Goal: Communication & Community: Answer question/provide support

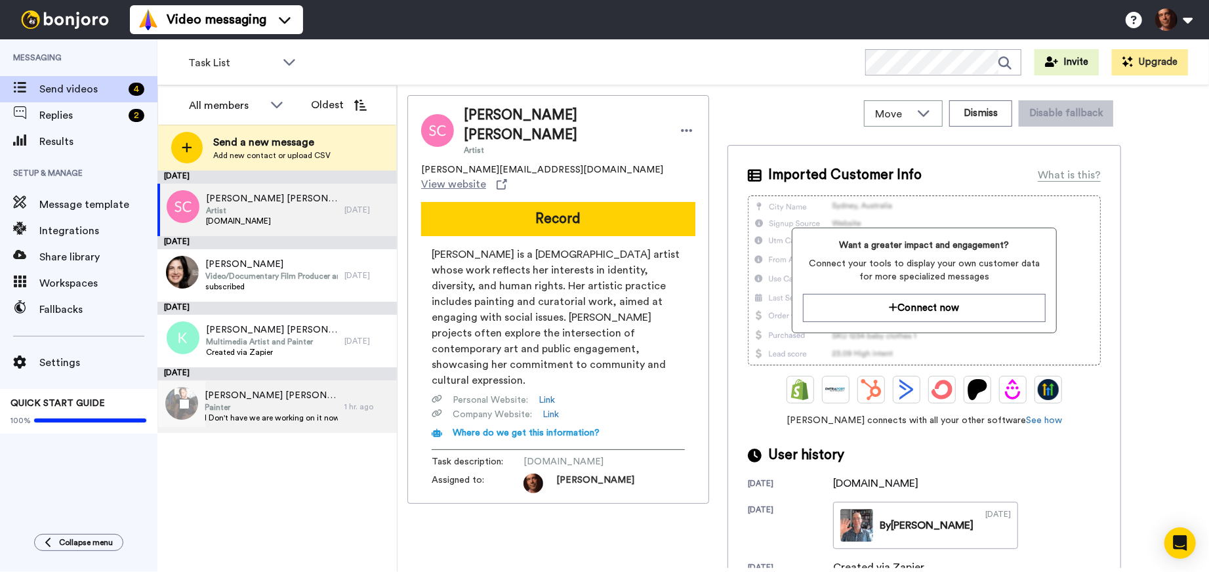
click at [270, 407] on span "Painter" at bounding box center [271, 407] width 133 height 10
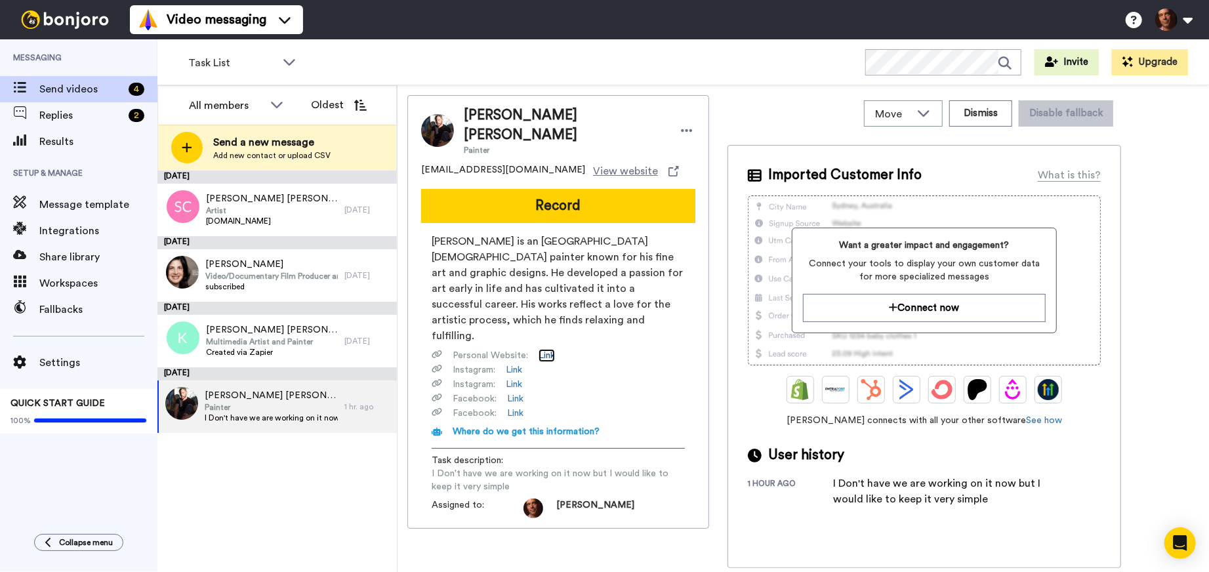
click at [544, 349] on link "Link" at bounding box center [546, 355] width 16 height 13
click at [291, 209] on span "Artist" at bounding box center [272, 210] width 132 height 10
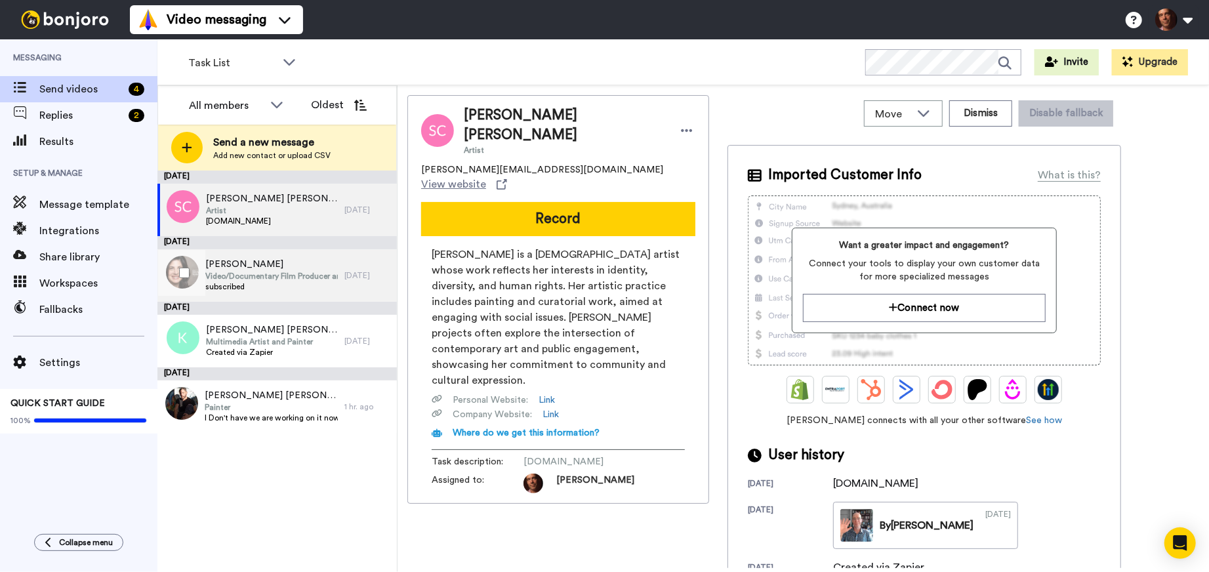
click at [313, 281] on span "subscribed" at bounding box center [271, 286] width 132 height 10
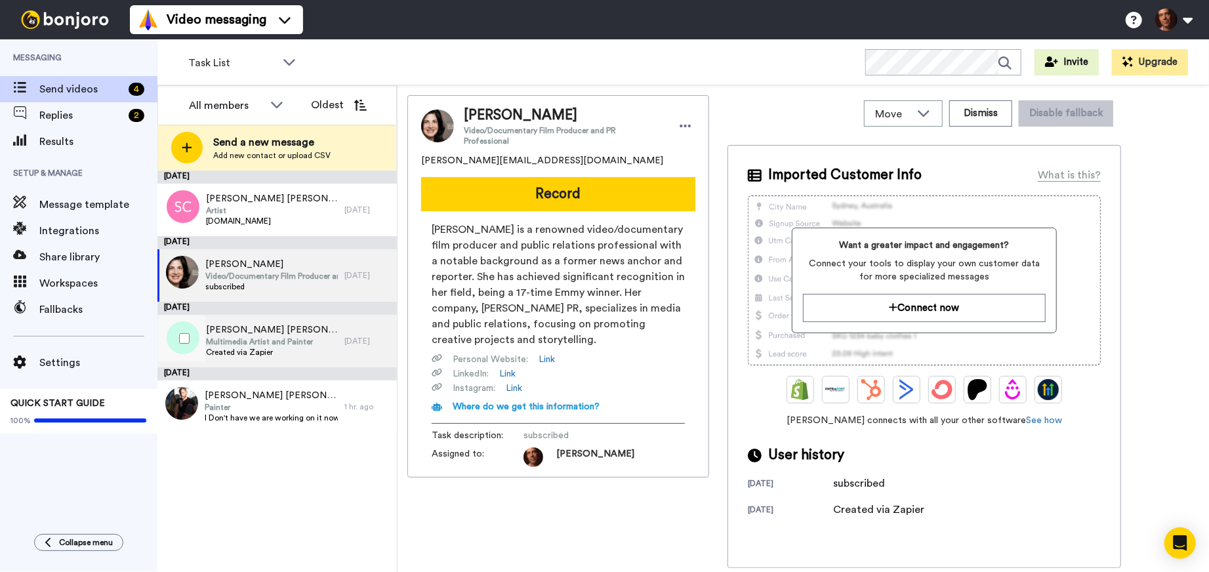
click at [321, 327] on span "Katelin Schutt Katelin Schutt" at bounding box center [272, 329] width 132 height 13
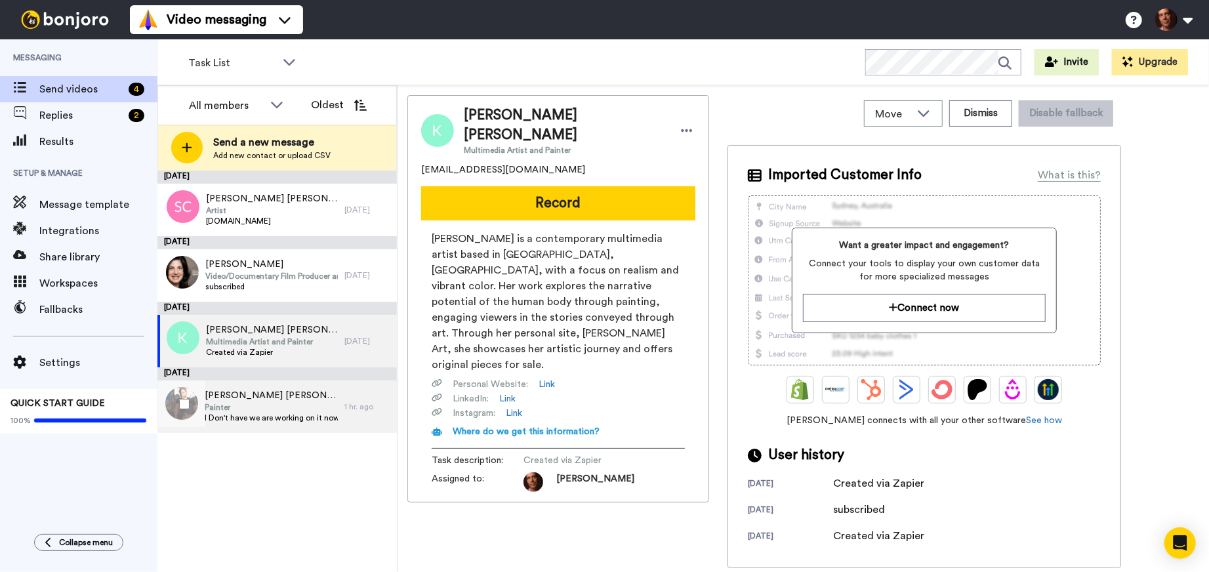
click at [321, 405] on span "Painter" at bounding box center [271, 407] width 133 height 10
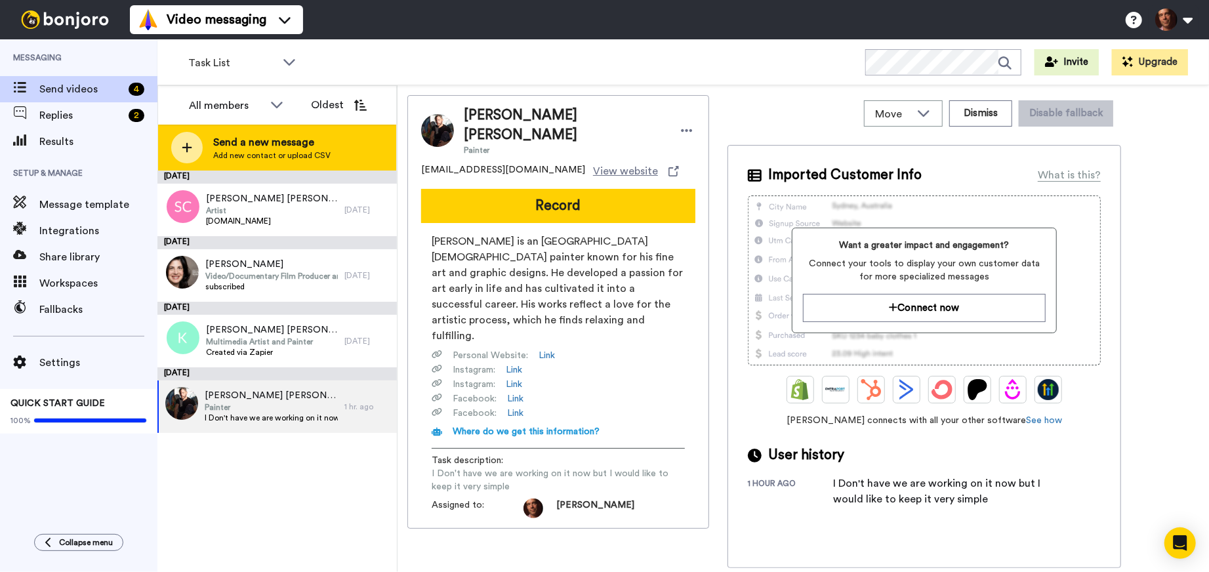
click at [259, 150] on span "Add new contact or upload CSV" at bounding box center [271, 155] width 117 height 10
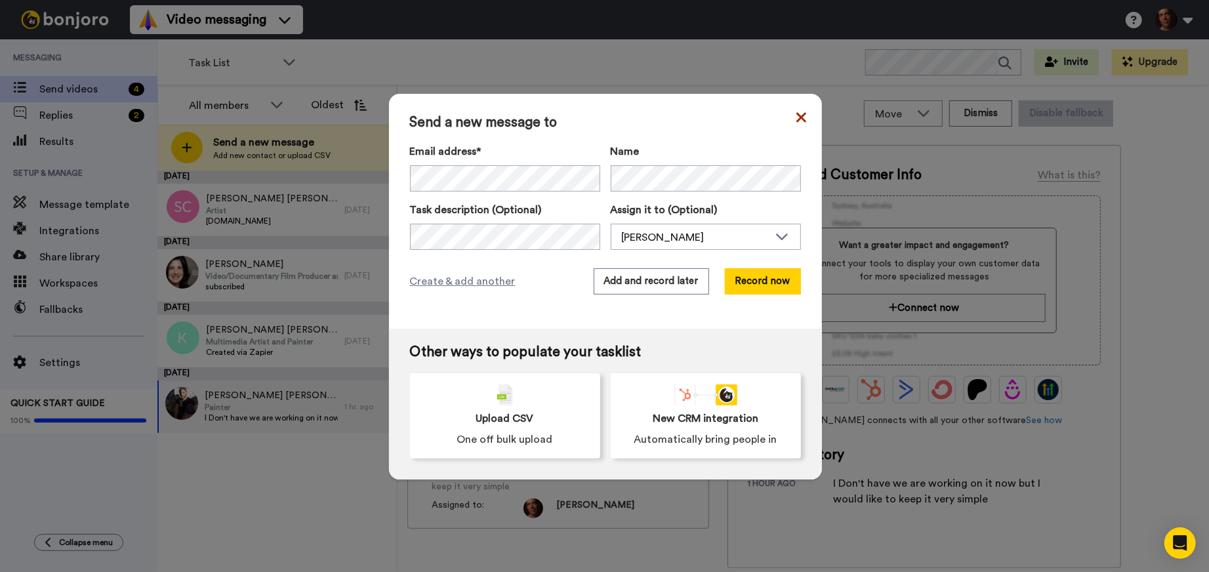
click at [803, 114] on icon at bounding box center [801, 117] width 10 height 10
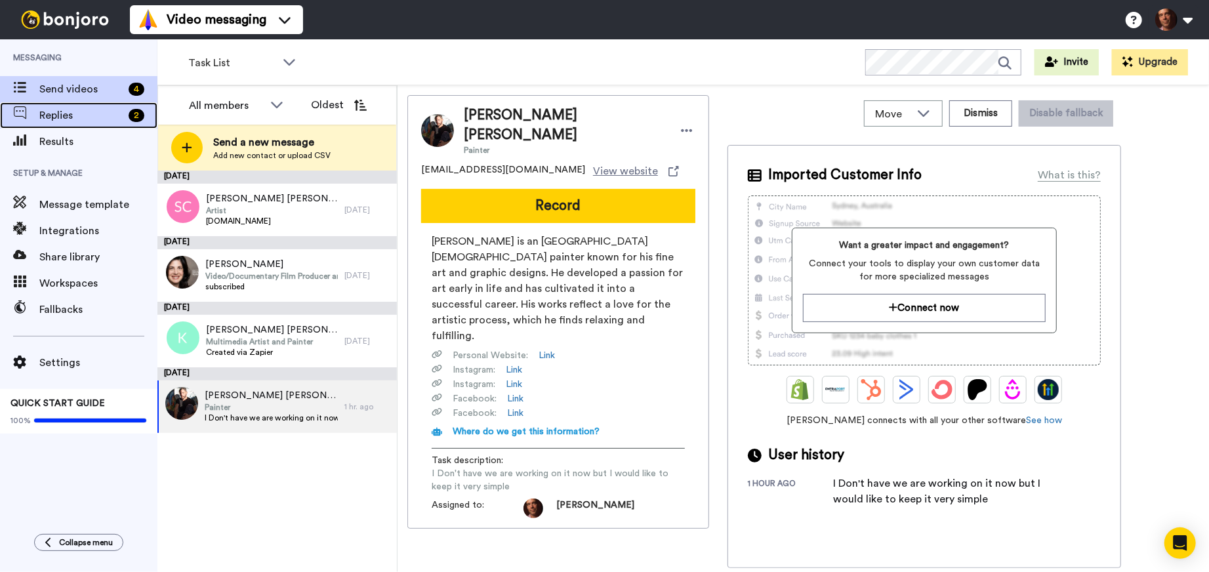
click at [77, 118] on span "Replies" at bounding box center [81, 116] width 84 height 16
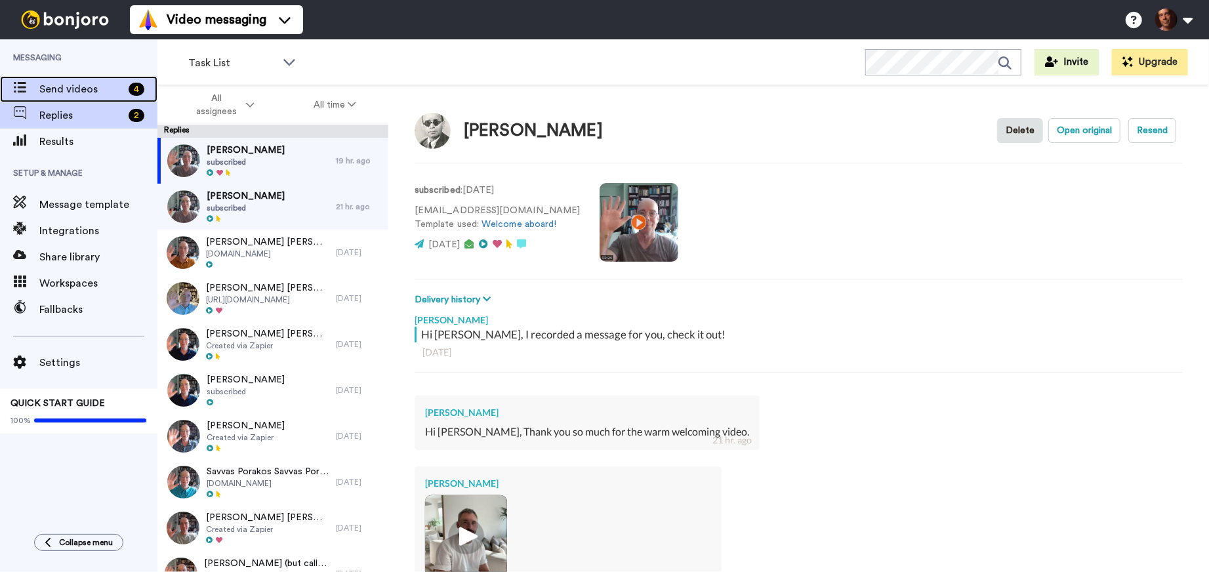
click at [98, 91] on span "Send videos" at bounding box center [81, 89] width 84 height 16
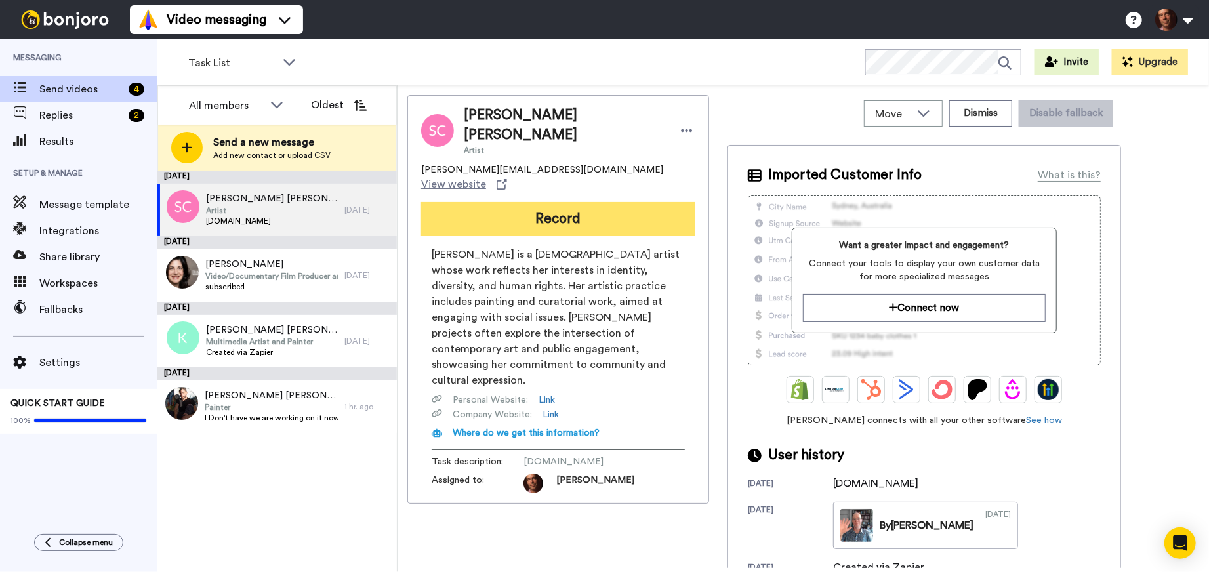
click at [557, 210] on button "Record" at bounding box center [558, 219] width 274 height 34
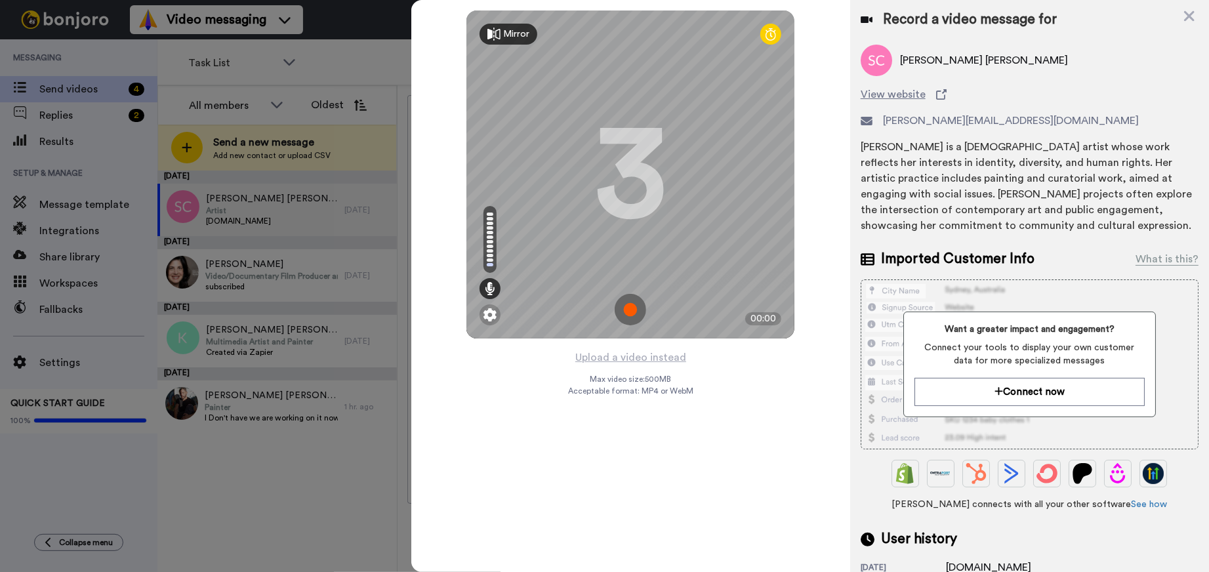
click at [635, 315] on img at bounding box center [630, 309] width 31 height 31
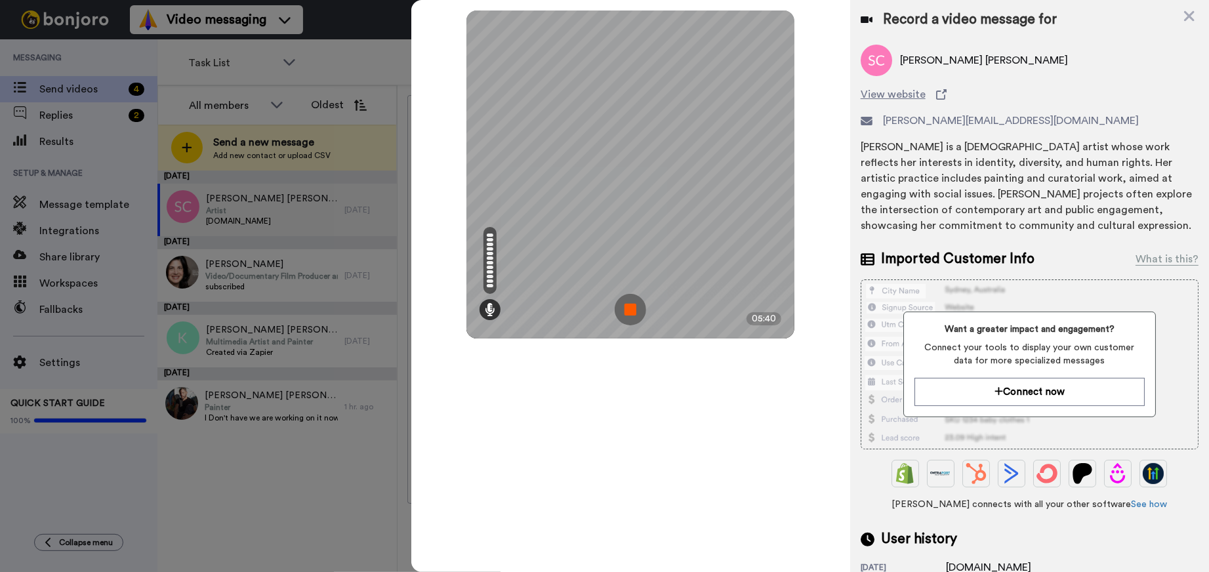
click at [628, 310] on img at bounding box center [630, 309] width 31 height 31
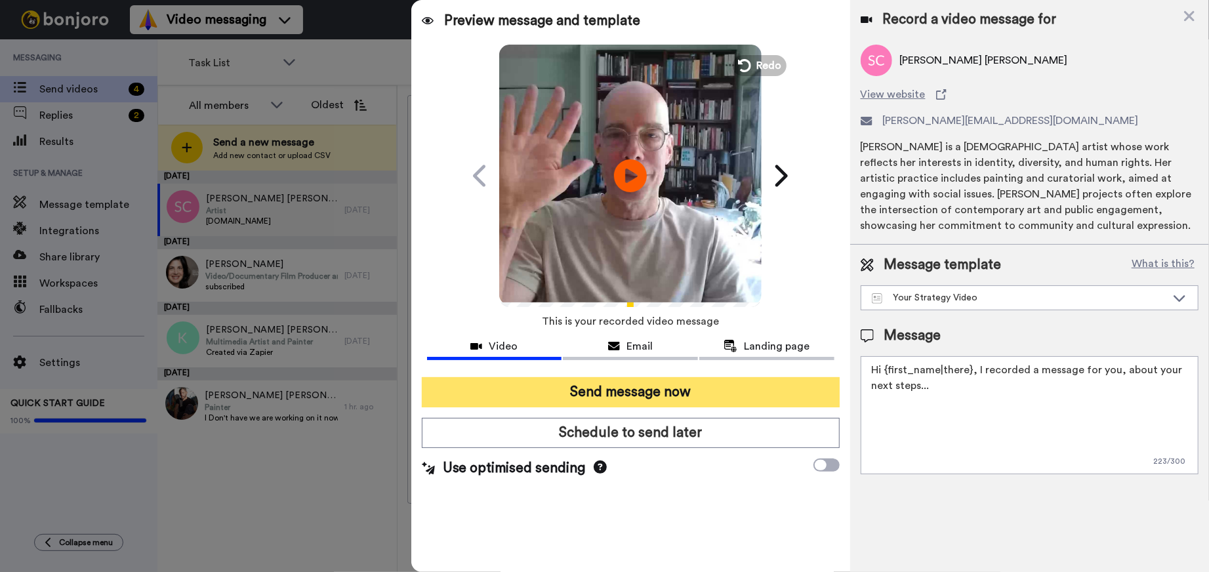
click at [641, 396] on button "Send message now" at bounding box center [631, 392] width 418 height 30
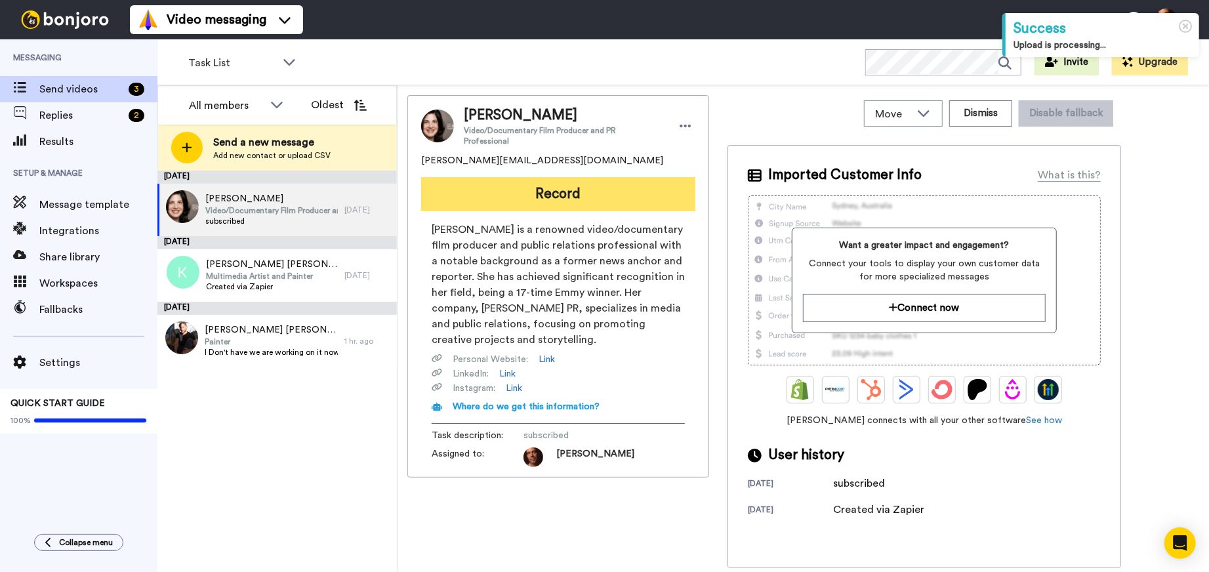
click at [569, 180] on button "Record" at bounding box center [558, 194] width 274 height 34
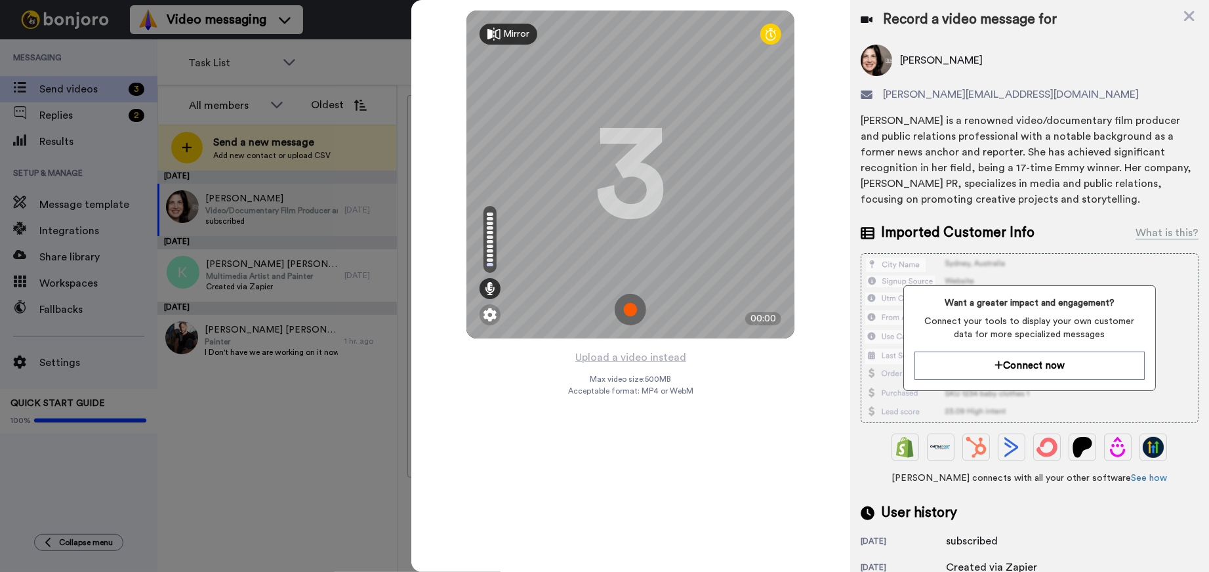
click at [627, 310] on img at bounding box center [630, 309] width 31 height 31
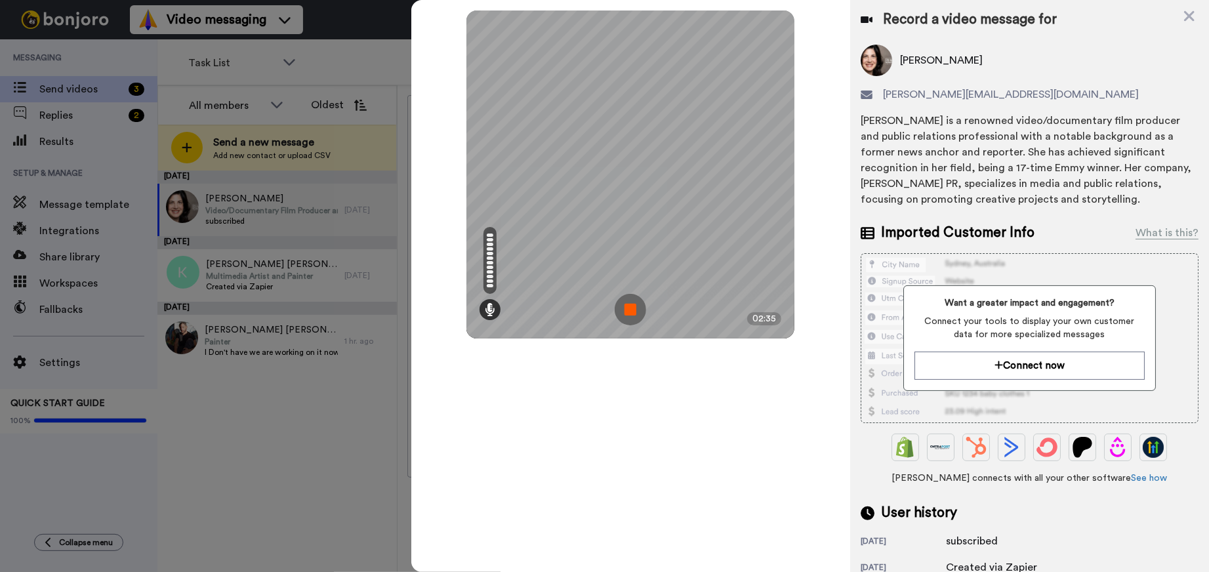
click at [627, 310] on img at bounding box center [630, 309] width 31 height 31
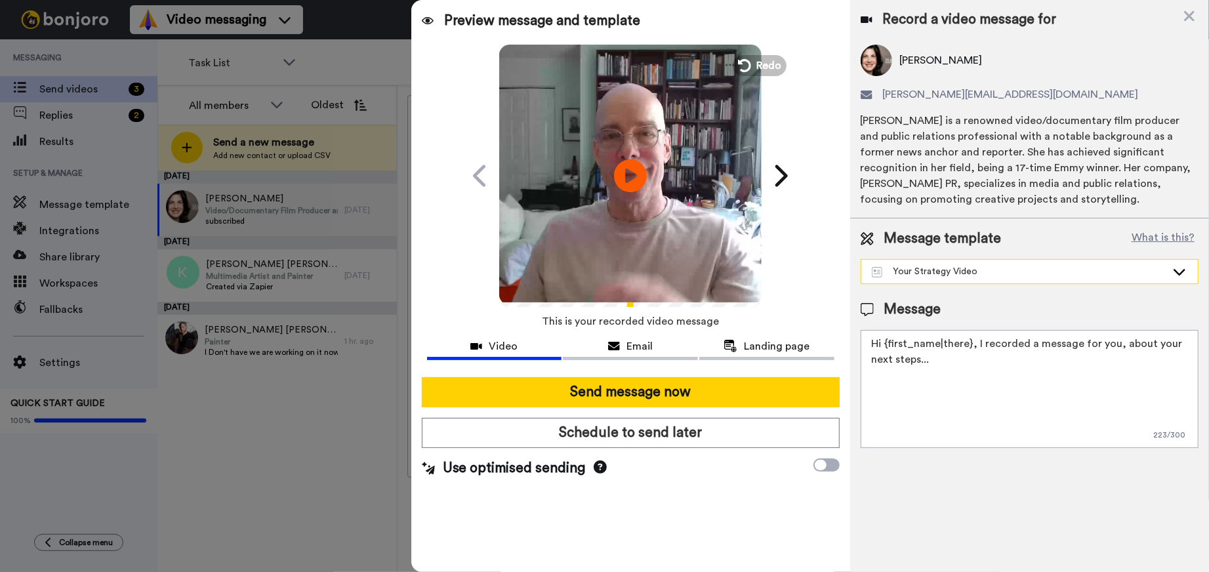
click at [957, 268] on div "Your Strategy Video" at bounding box center [1019, 271] width 294 height 13
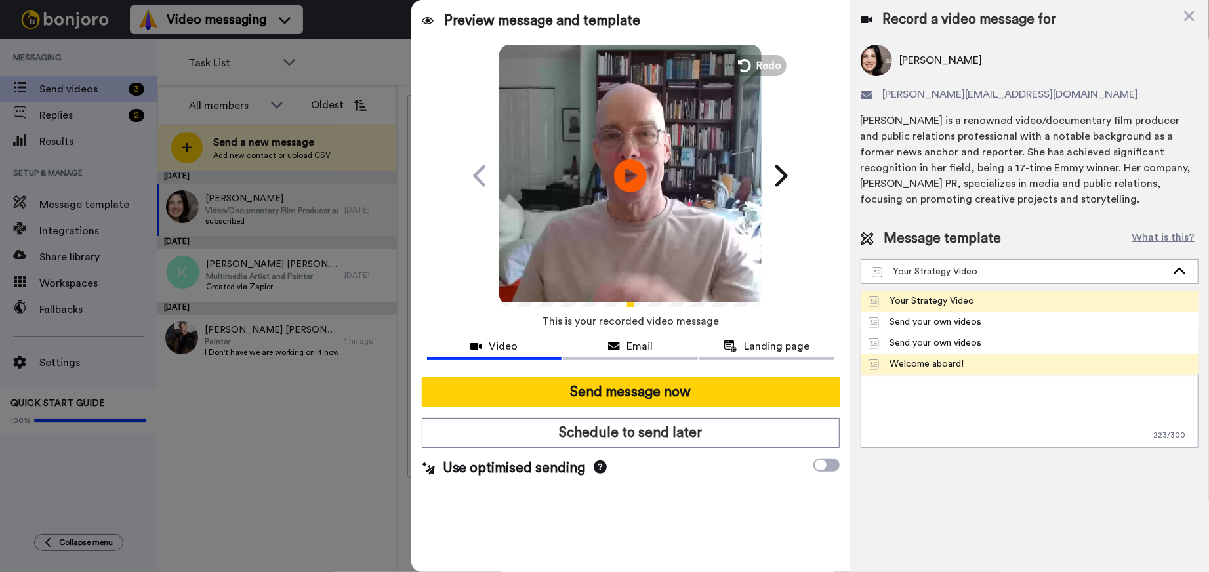
click at [903, 363] on div "Welcome aboard!" at bounding box center [916, 363] width 96 height 13
type textarea "Hi {first_name|there}, I recorded a message for you, check it out!"
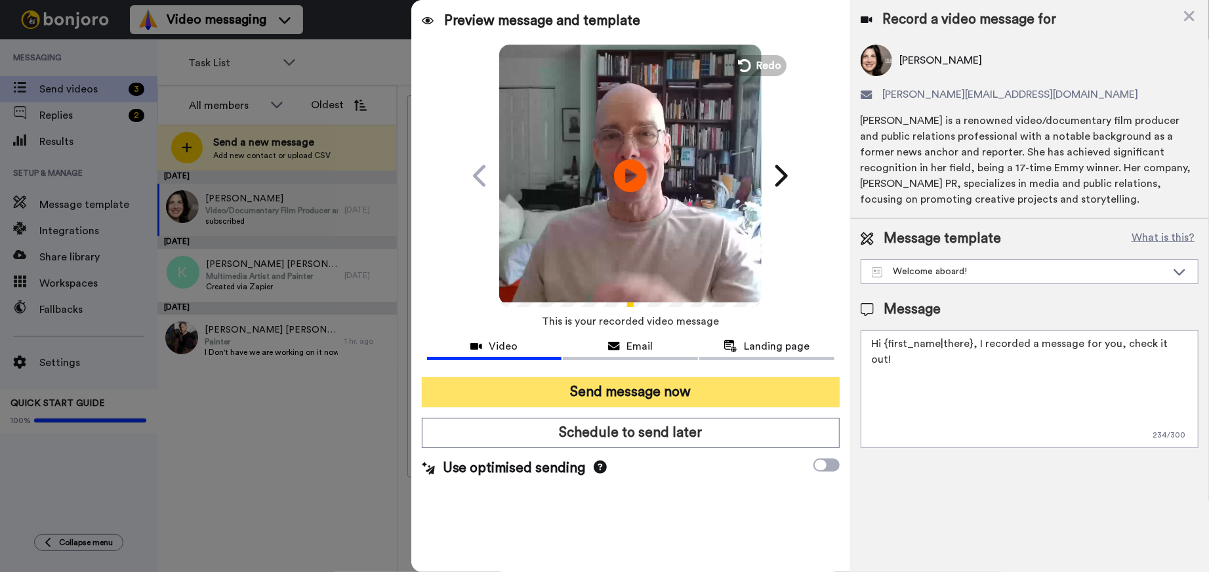
click at [691, 392] on button "Send message now" at bounding box center [631, 392] width 418 height 30
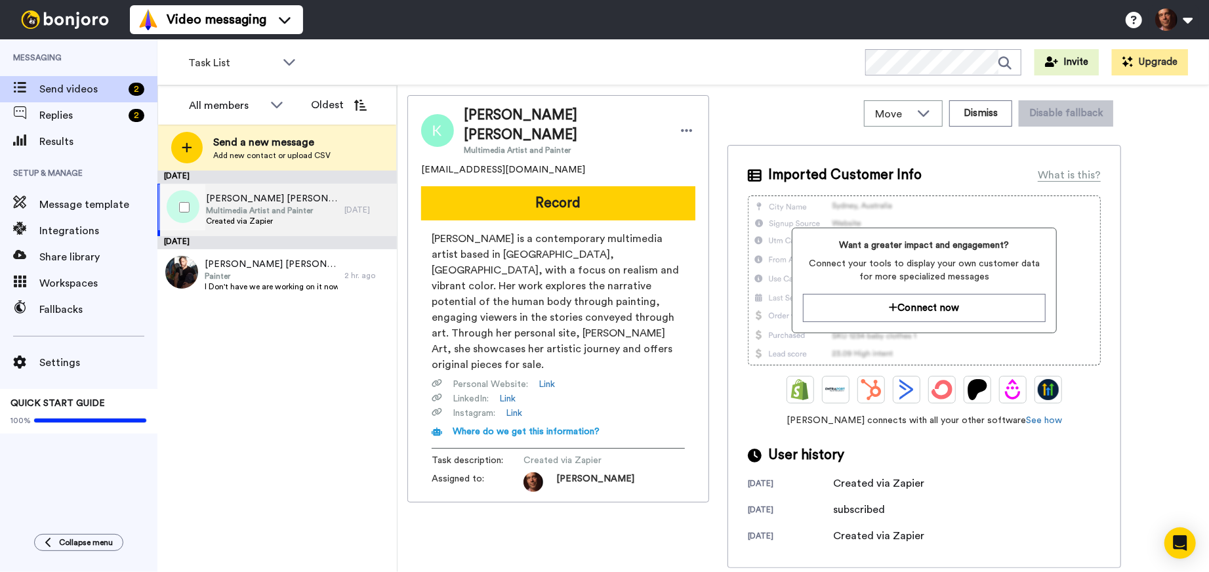
click at [300, 212] on span "Multimedia Artist and Painter" at bounding box center [272, 210] width 132 height 10
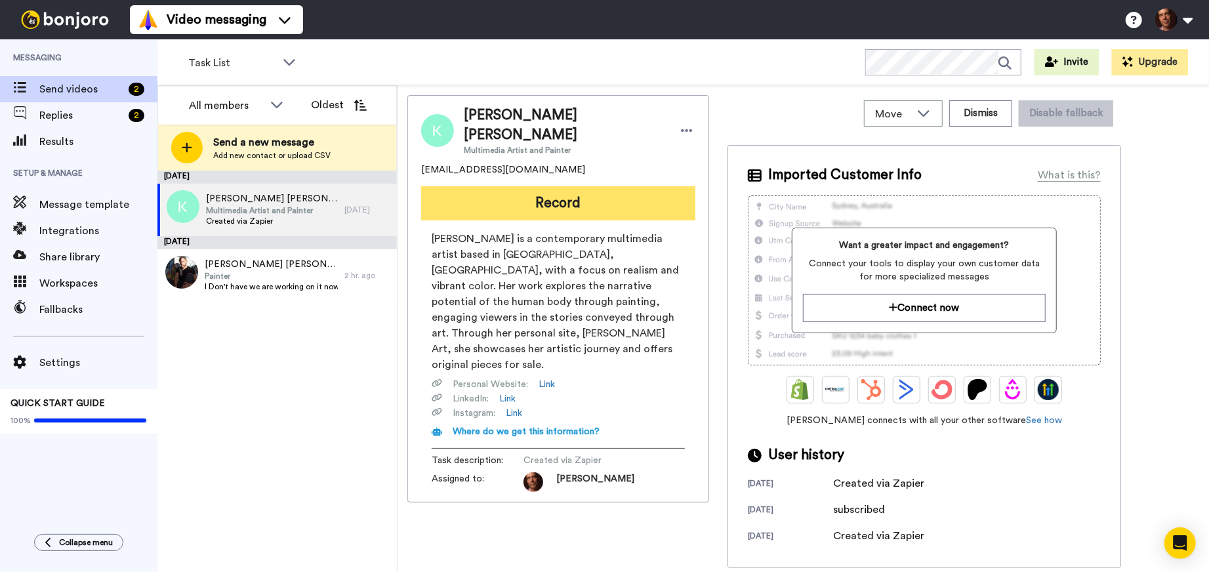
click at [523, 194] on button "Record" at bounding box center [558, 203] width 274 height 34
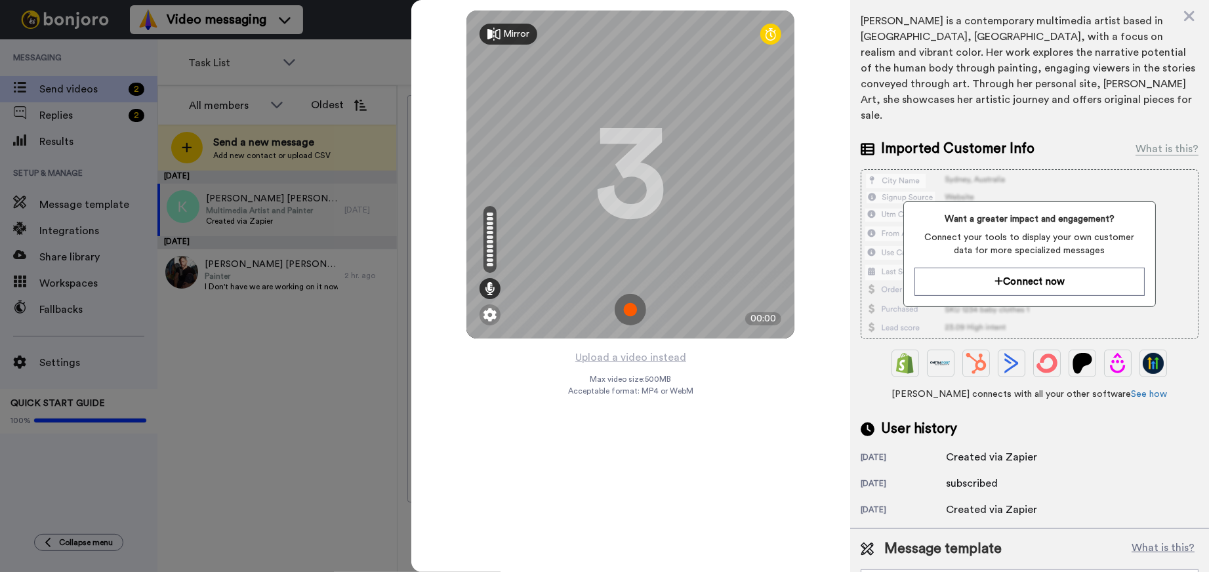
scroll to position [117, 0]
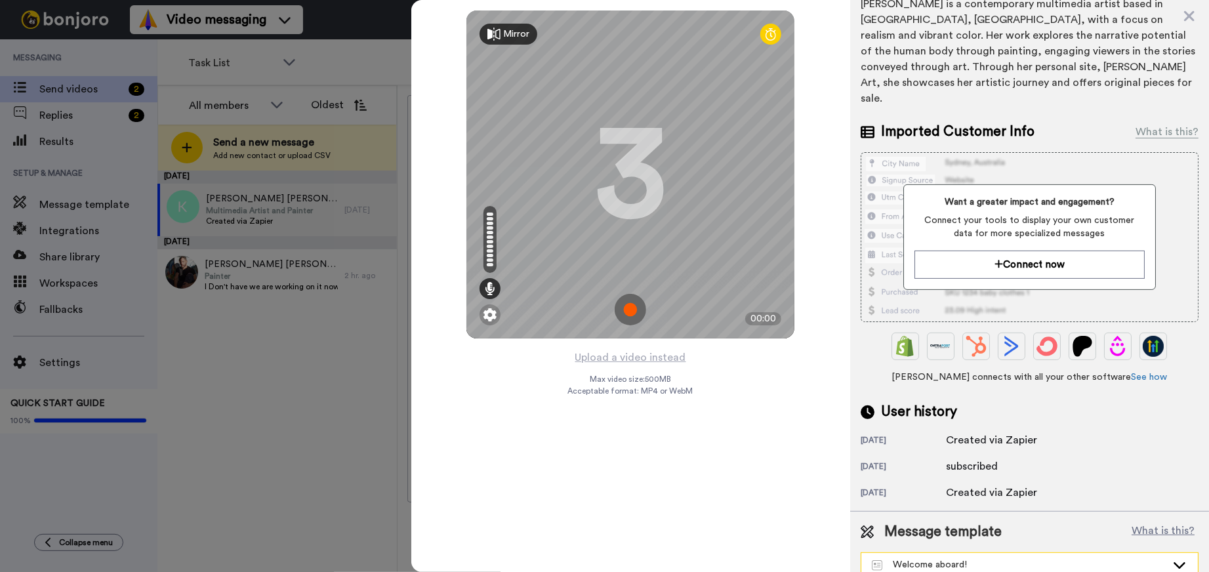
click at [1082, 558] on div "Welcome aboard!" at bounding box center [1019, 564] width 294 height 13
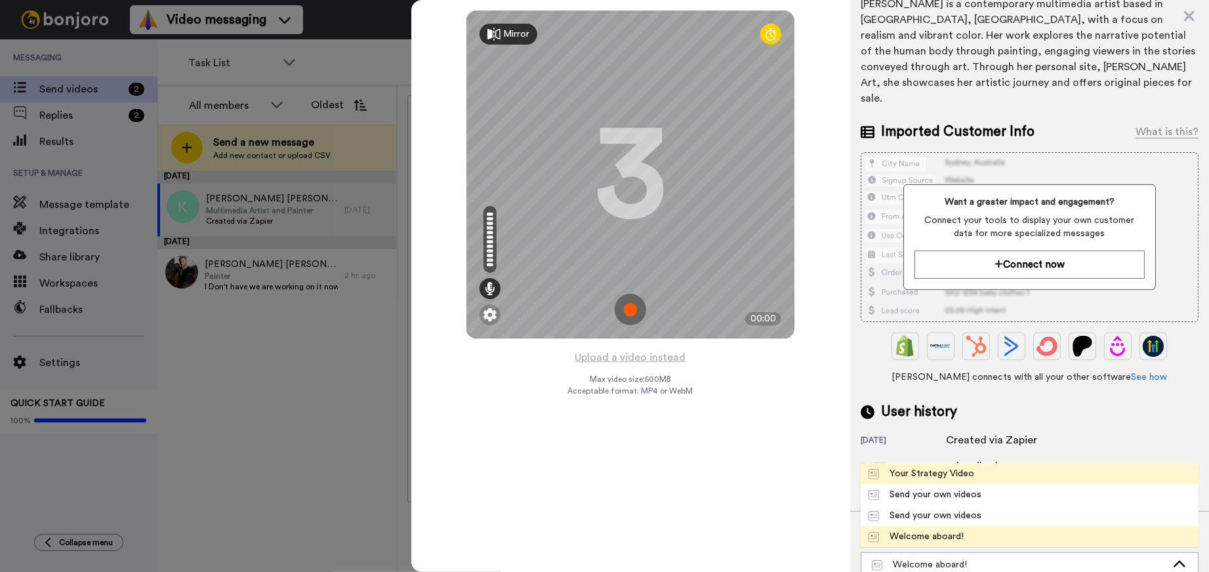
click at [942, 467] on div "Your Strategy Video" at bounding box center [921, 473] width 106 height 13
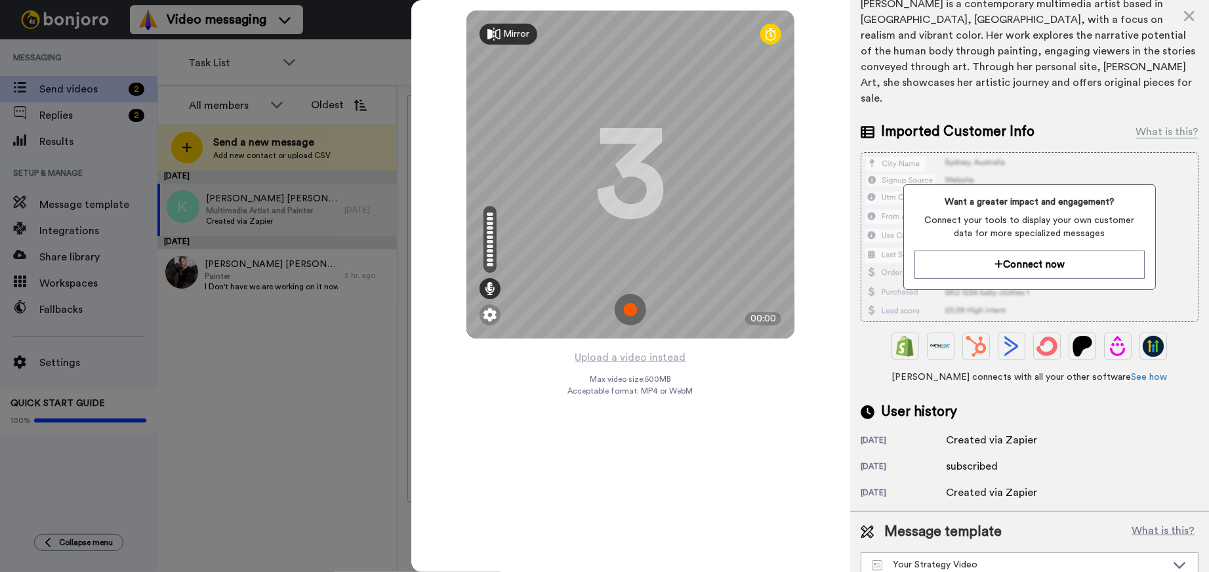
click at [625, 312] on img at bounding box center [630, 309] width 31 height 31
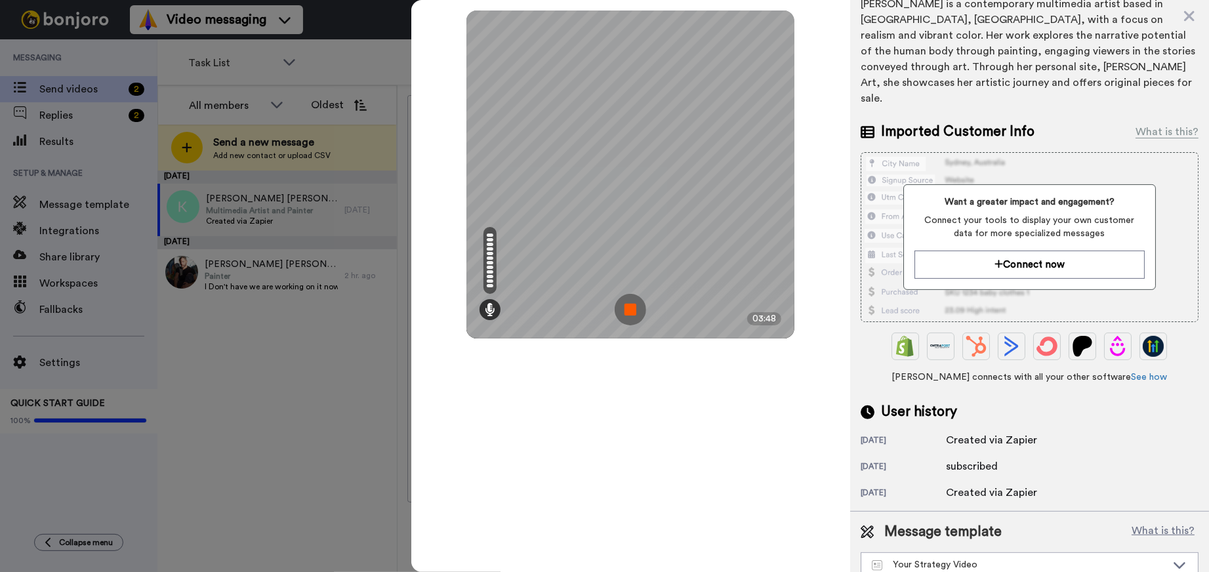
click at [625, 312] on img at bounding box center [630, 309] width 31 height 31
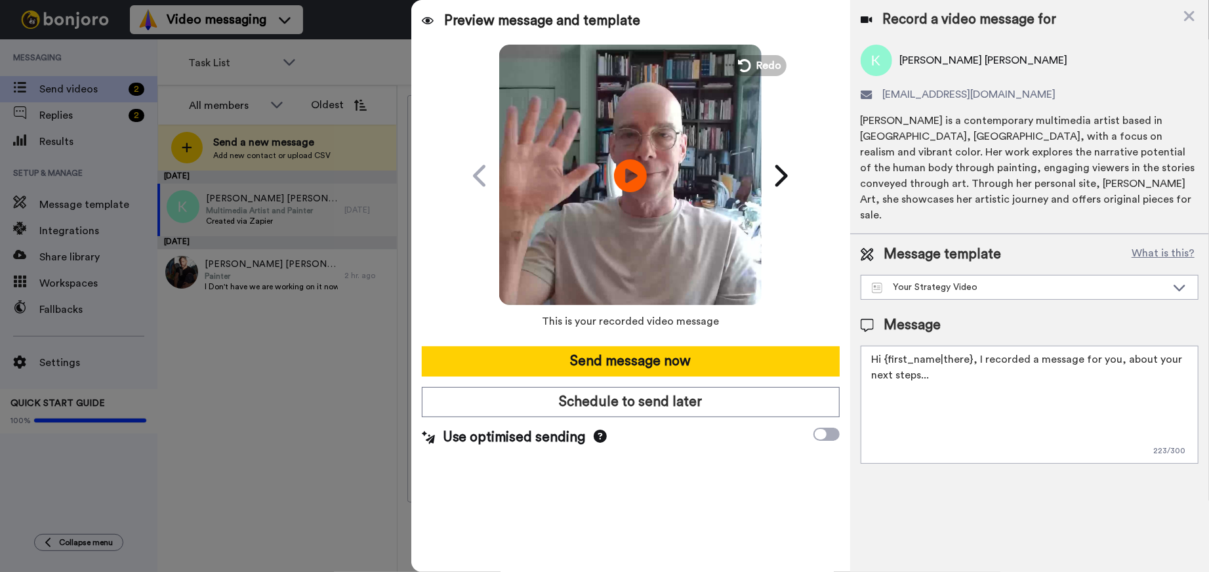
scroll to position [0, 0]
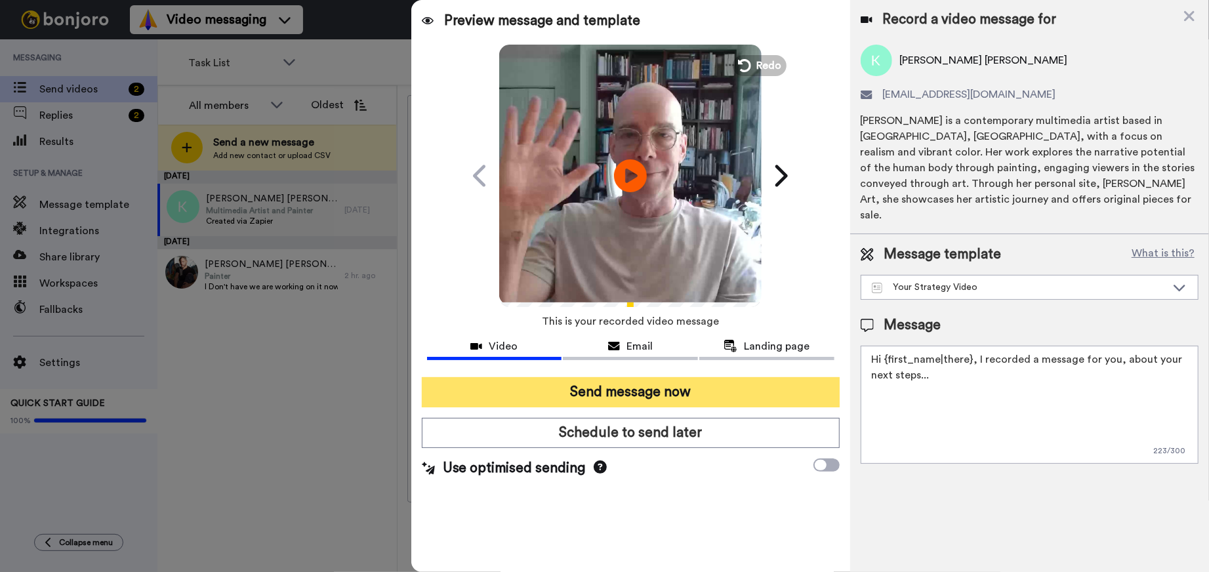
click at [599, 392] on button "Send message now" at bounding box center [631, 392] width 418 height 30
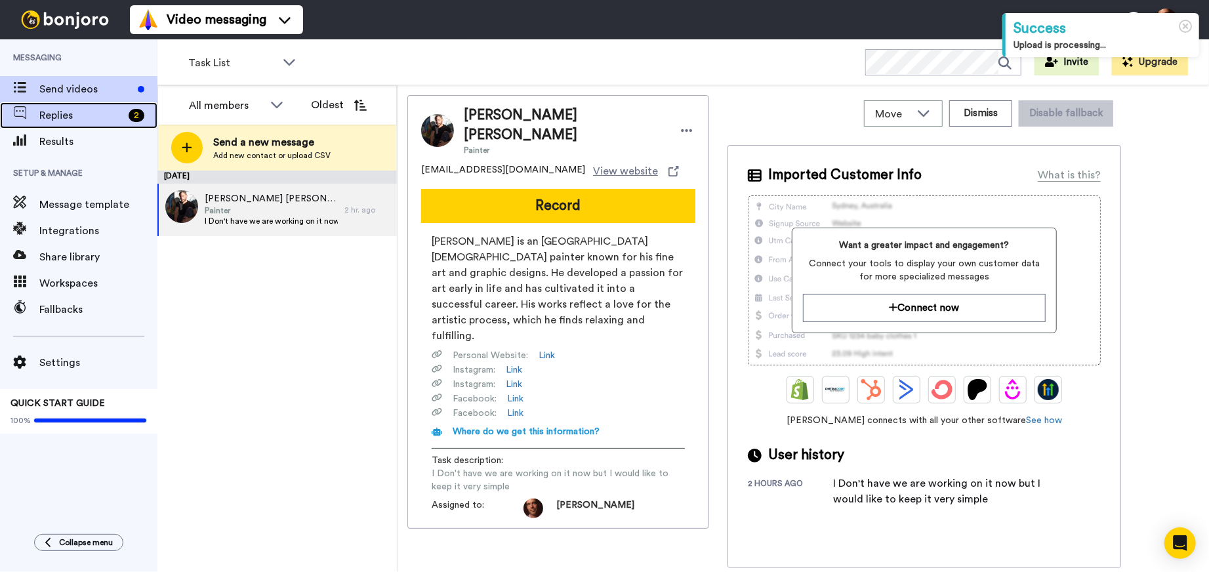
click at [94, 123] on div "Replies 2" at bounding box center [78, 115] width 157 height 26
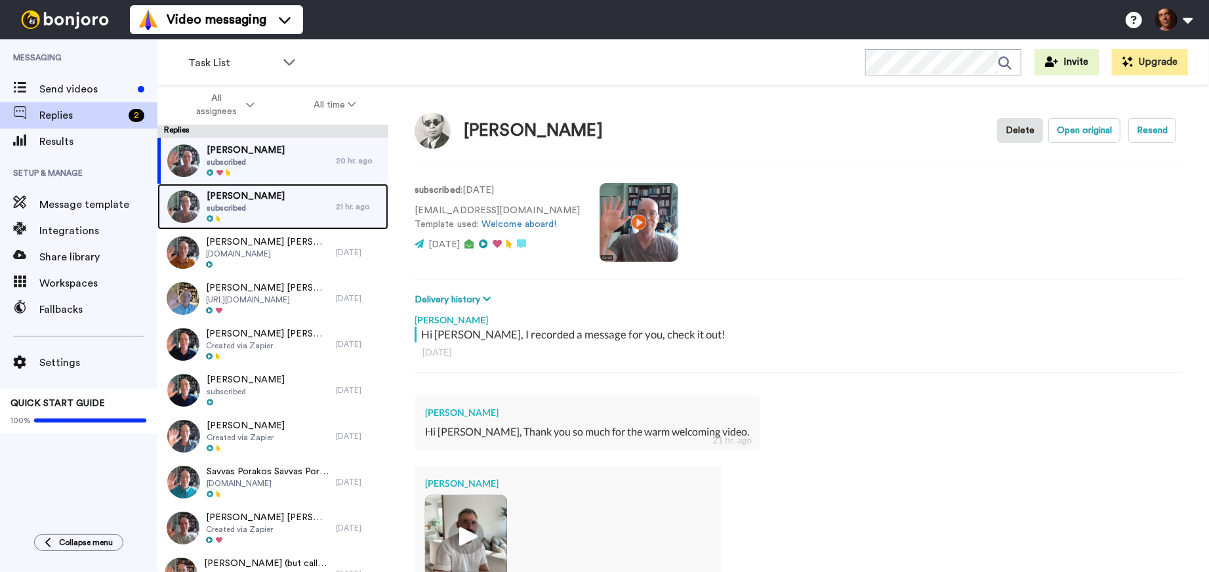
click at [300, 209] on div "Terra Goolsby subscribed" at bounding box center [246, 207] width 178 height 46
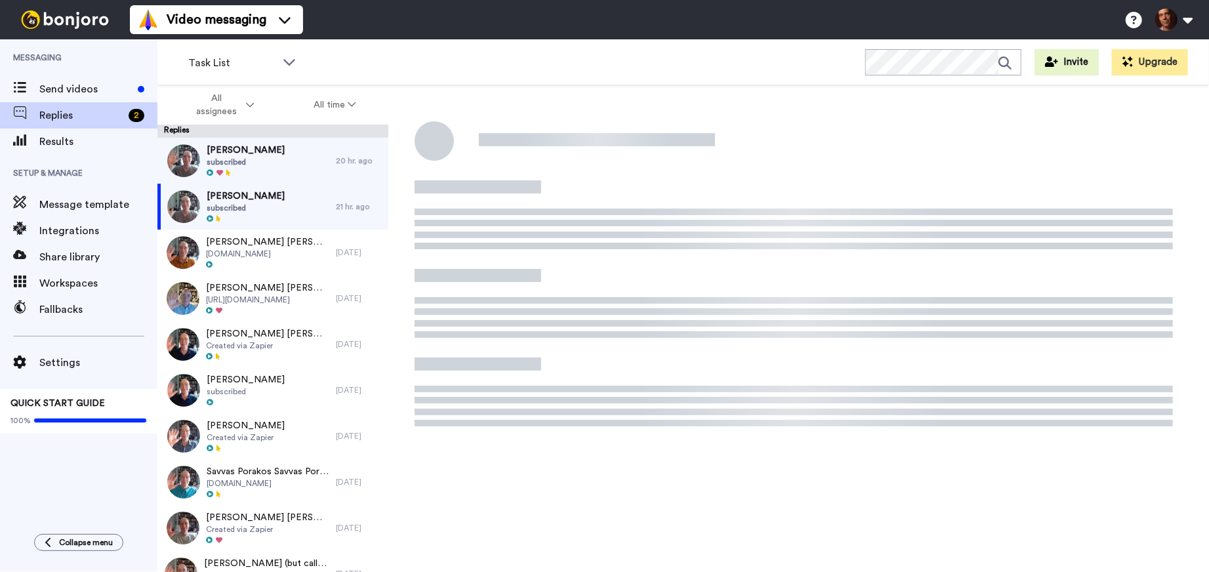
type textarea "x"
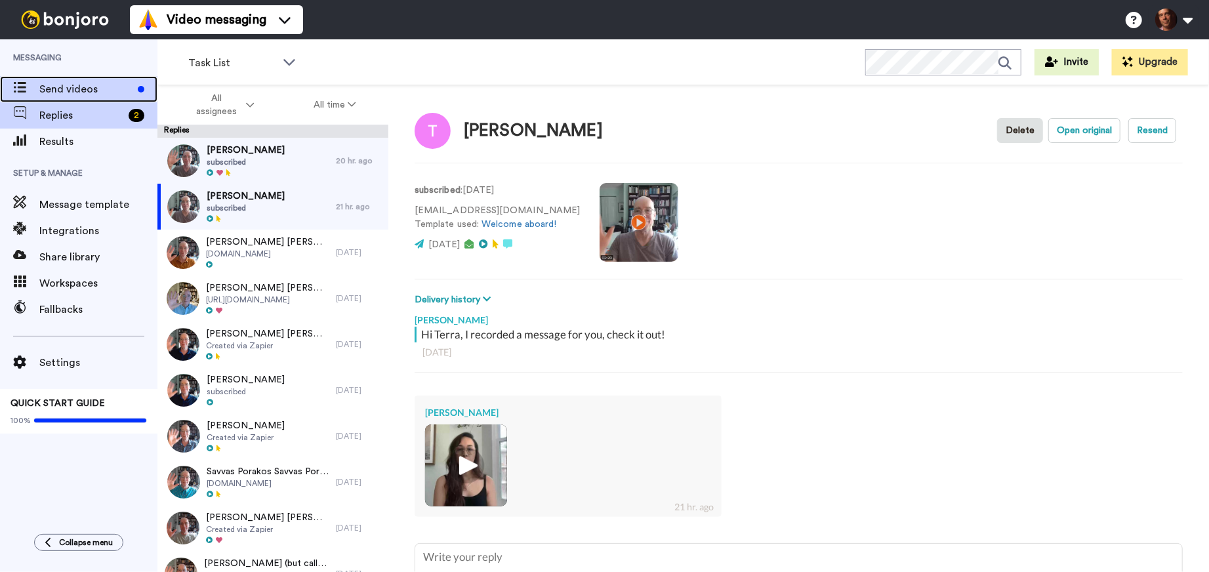
click at [75, 89] on span "Send videos" at bounding box center [85, 89] width 93 height 16
